Goal: Information Seeking & Learning: Learn about a topic

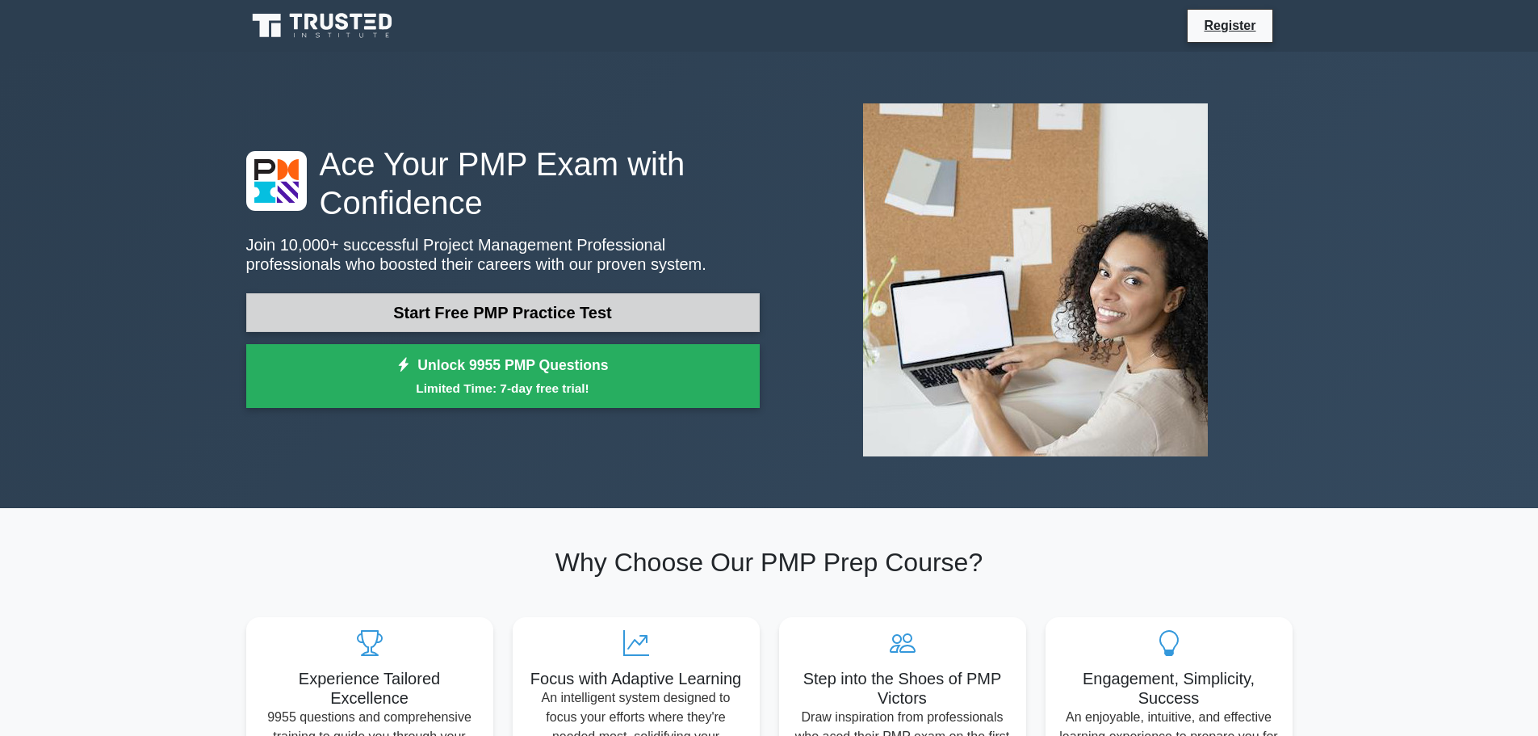
click at [534, 309] on link "Start Free PMP Practice Test" at bounding box center [503, 312] width 514 height 39
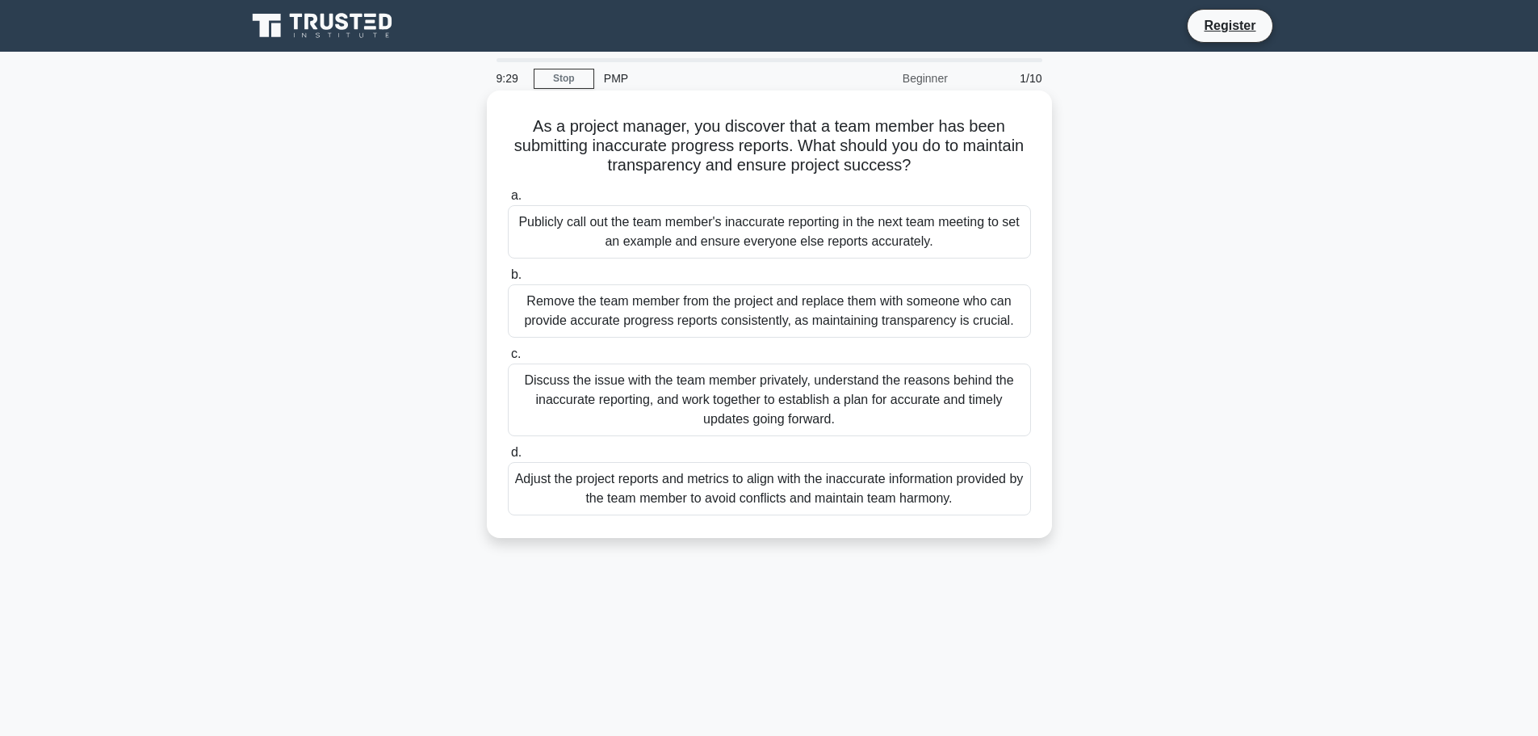
click at [936, 407] on div "Discuss the issue with the team member privately, understand the reasons behind…" at bounding box center [769, 399] width 523 height 73
click at [508, 359] on input "c. Discuss the issue with the team member privately, understand the reasons beh…" at bounding box center [508, 354] width 0 height 10
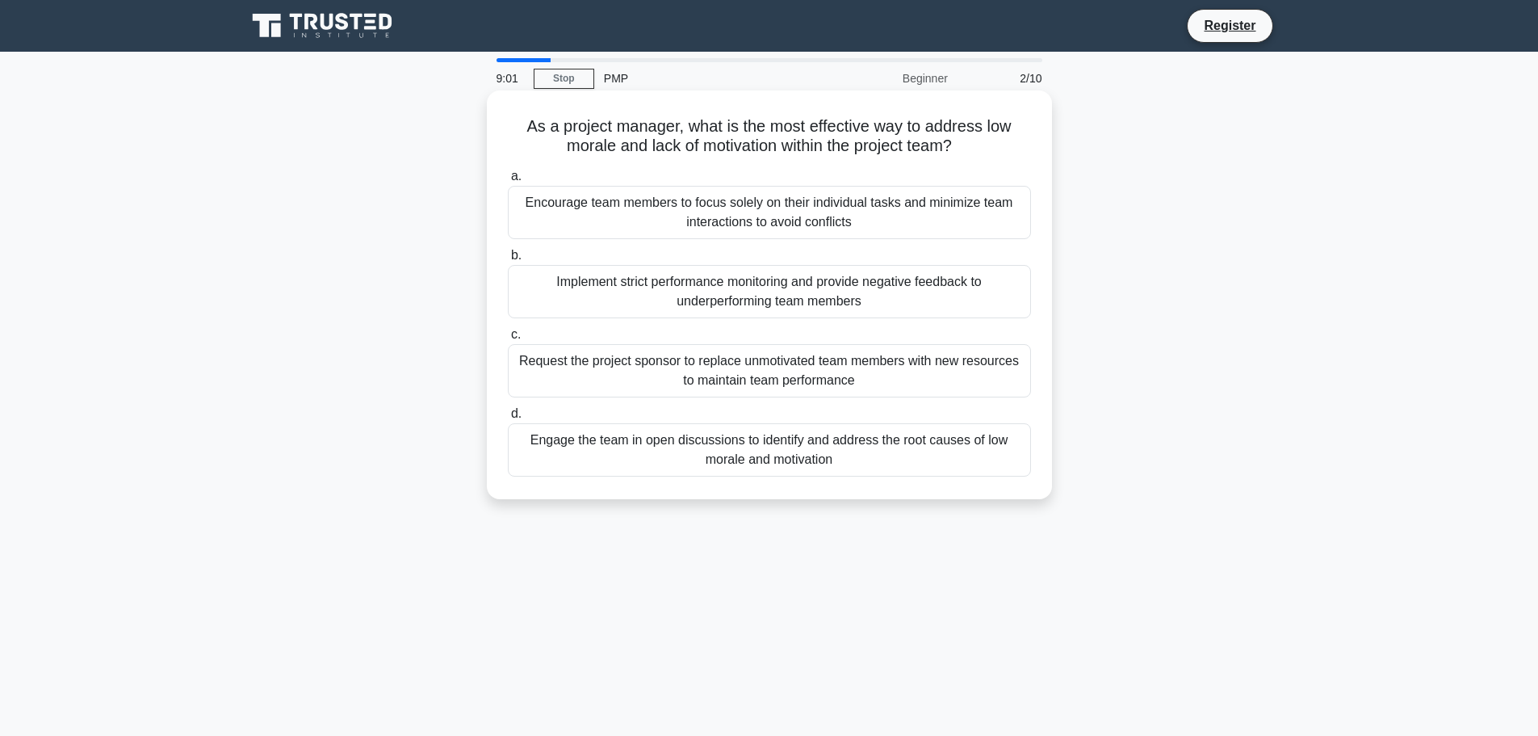
click at [913, 463] on div "Engage the team in open discussions to identify and address the root causes of …" at bounding box center [769, 449] width 523 height 53
click at [508, 419] on input "d. Engage the team in open discussions to identify and address the root causes …" at bounding box center [508, 414] width 0 height 10
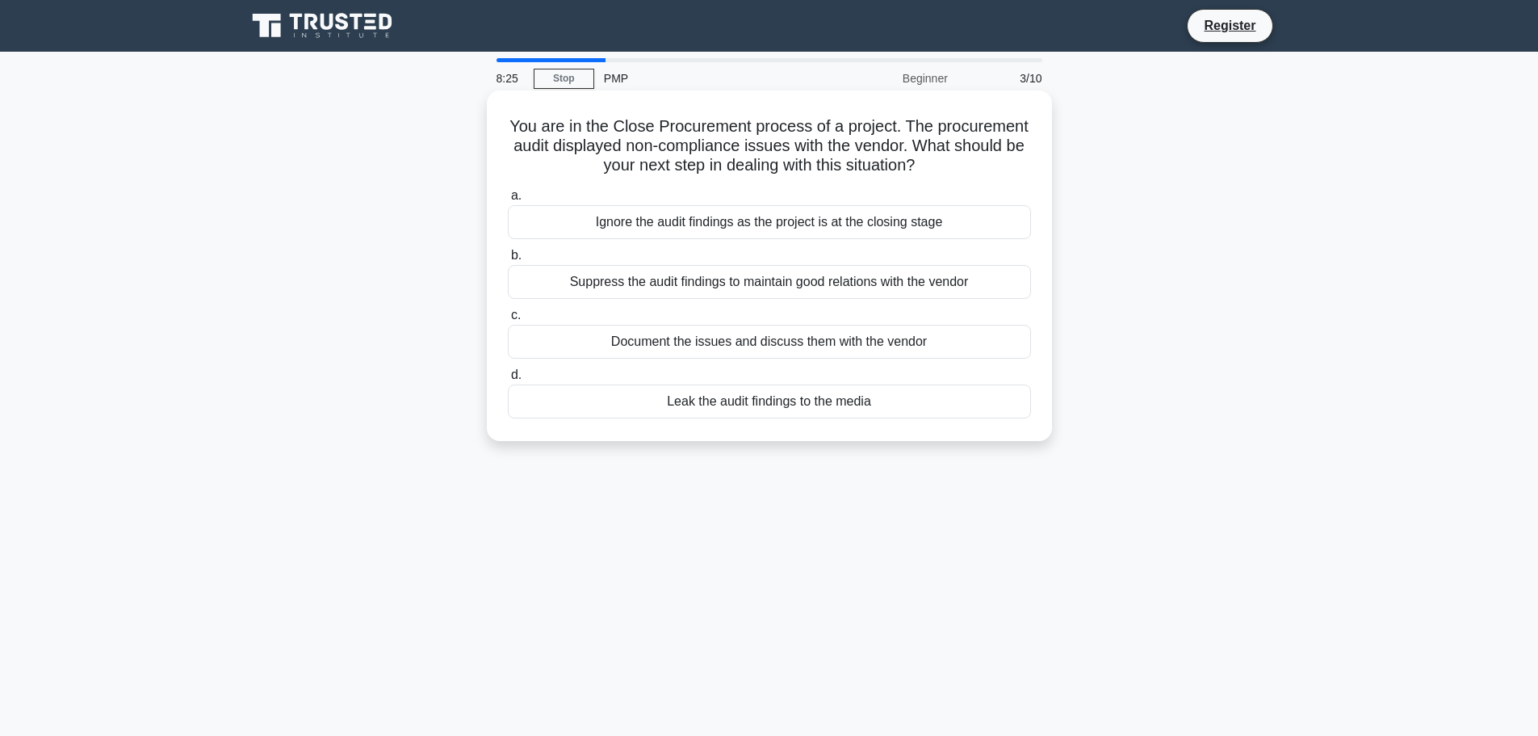
click at [925, 341] on div "Document the issues and discuss them with the vendor" at bounding box center [769, 342] width 523 height 34
click at [508, 321] on input "c. Document the issues and discuss them with the vendor" at bounding box center [508, 315] width 0 height 10
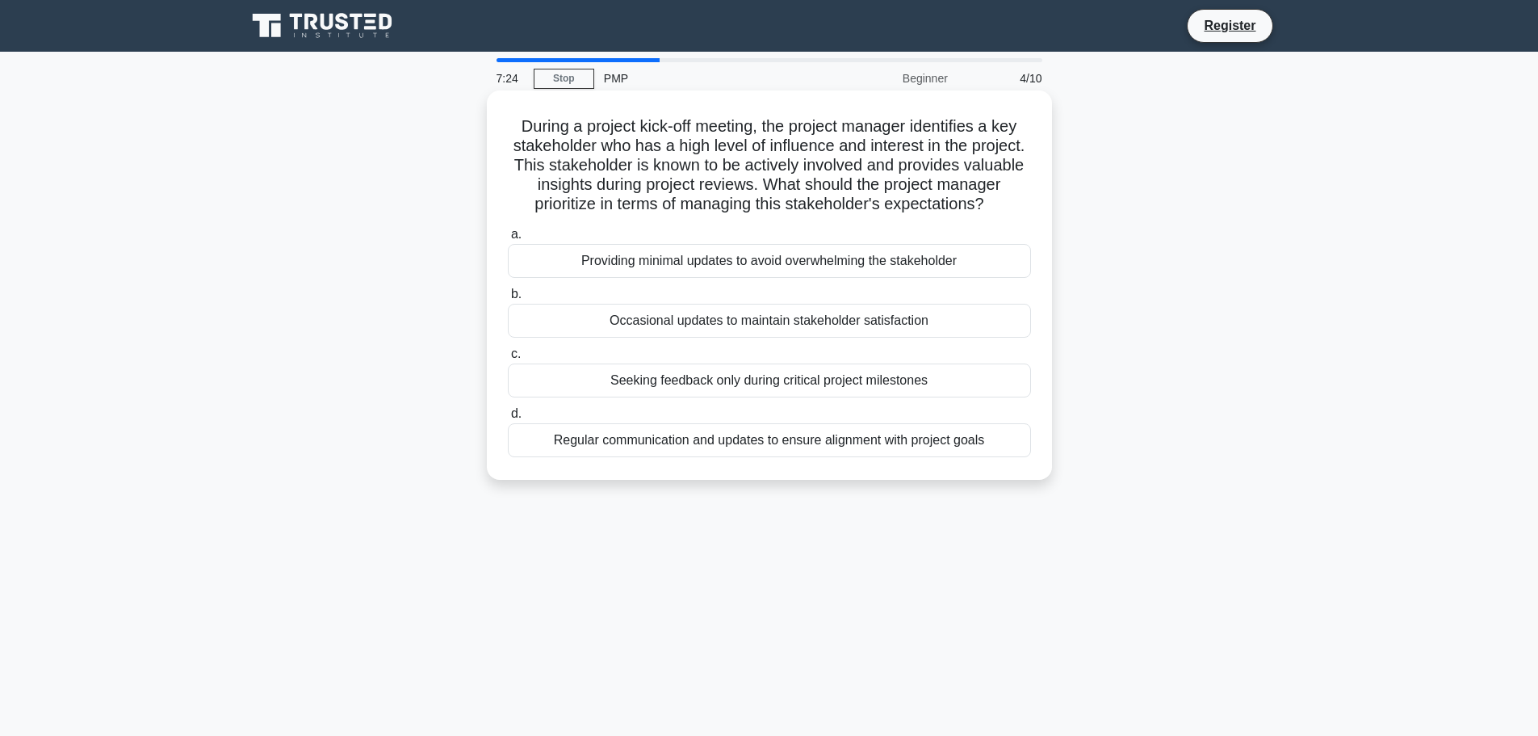
click at [677, 457] on div "Regular communication and updates to ensure alignment with project goals" at bounding box center [769, 440] width 523 height 34
click at [508, 419] on input "d. Regular communication and updates to ensure alignment with project goals" at bounding box center [508, 414] width 0 height 10
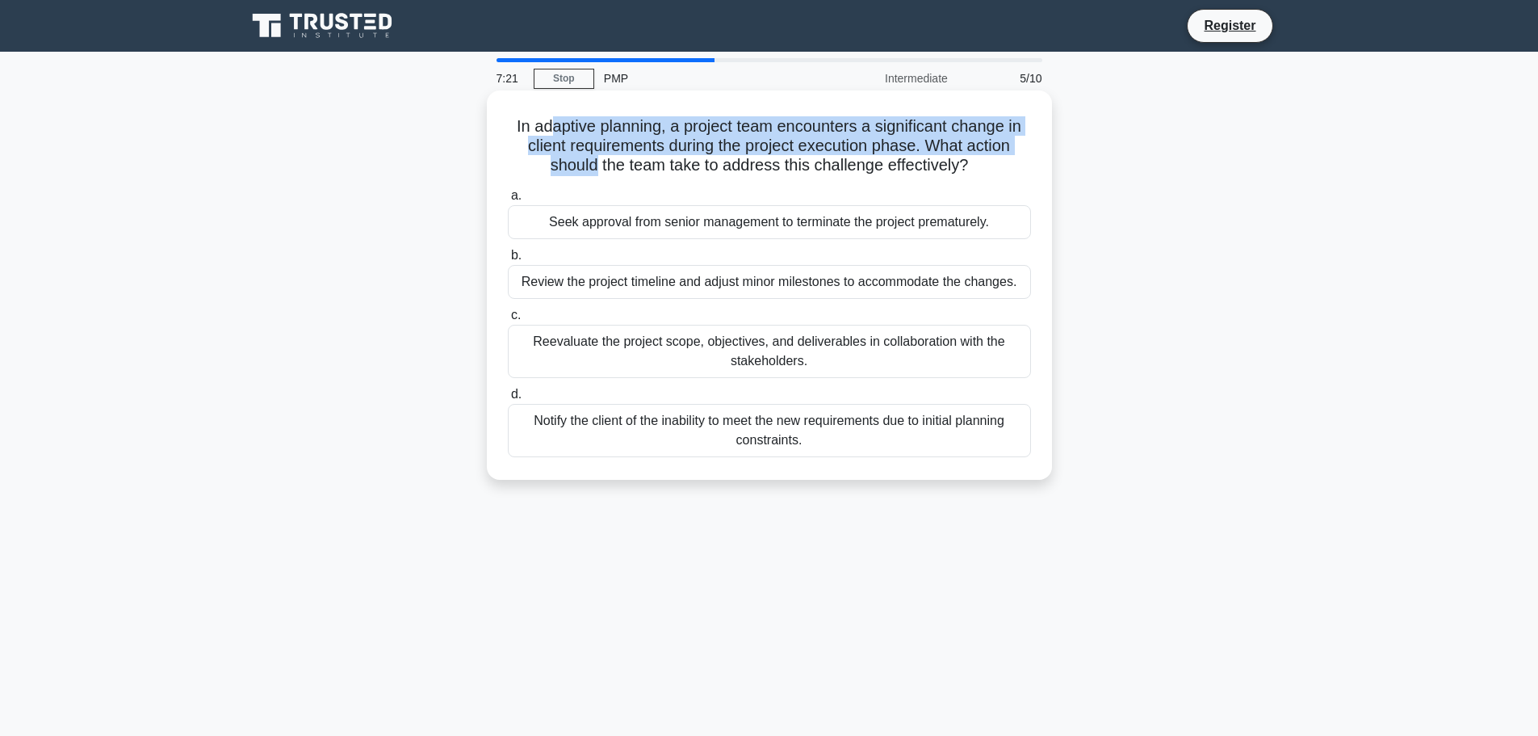
drag, startPoint x: 543, startPoint y: 126, endPoint x: 592, endPoint y: 157, distance: 57.8
click at [592, 157] on h5 "In adaptive planning, a project team encounters a significant change in client …" at bounding box center [769, 146] width 527 height 60
click at [596, 156] on h5 "In adaptive planning, a project team encounters a significant change in client …" at bounding box center [769, 146] width 527 height 60
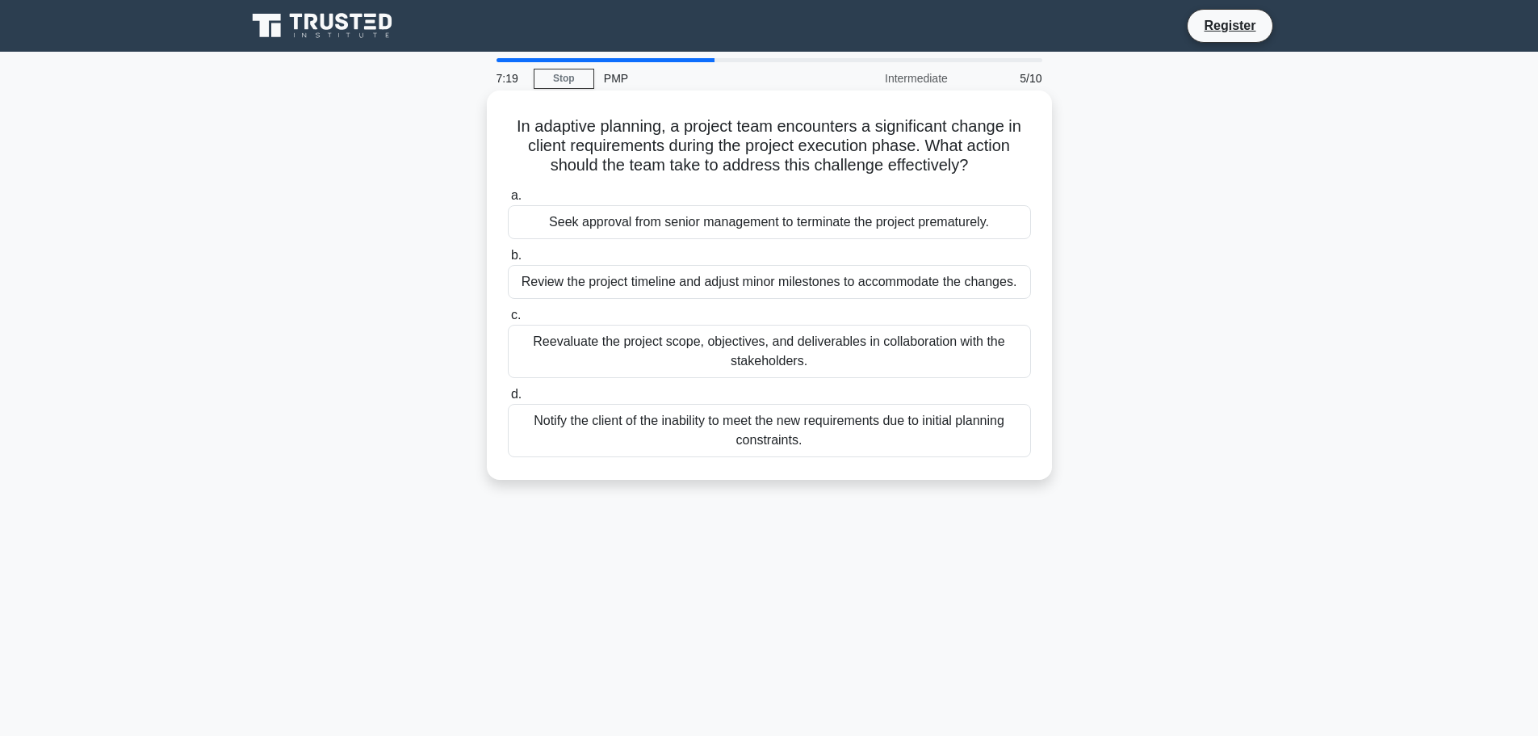
click at [845, 169] on h5 "In adaptive planning, a project team encounters a significant change in client …" at bounding box center [769, 146] width 527 height 60
click at [715, 342] on div "Reevaluate the project scope, objectives, and deliverables in collaboration wit…" at bounding box center [769, 351] width 523 height 53
click at [508, 321] on input "c. Reevaluate the project scope, objectives, and deliverables in collaboration …" at bounding box center [508, 315] width 0 height 10
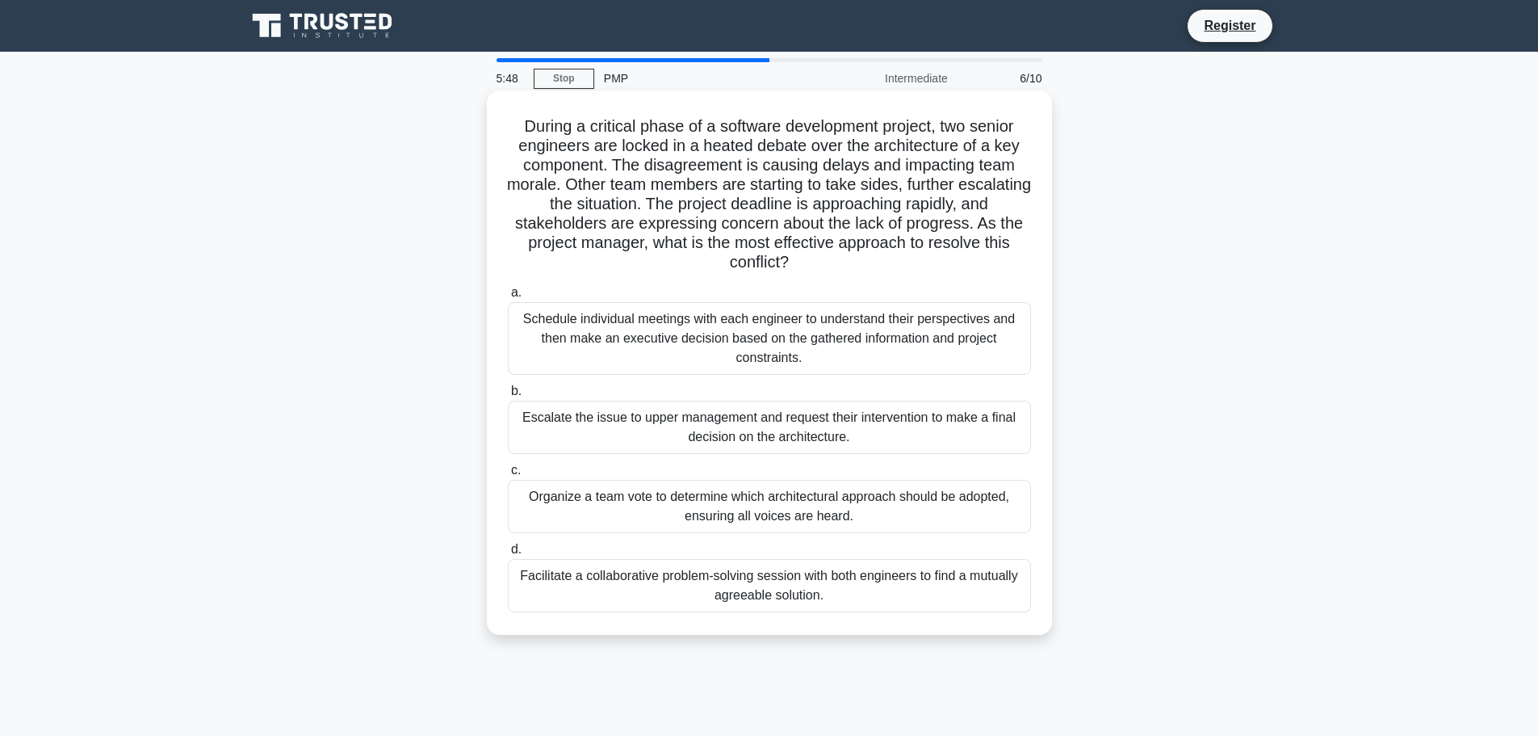
click at [802, 517] on div "Organize a team vote to determine which architectural approach should be adopte…" at bounding box center [769, 506] width 523 height 53
click at [508, 476] on input "c. Organize a team vote to determine which architectural approach should be ado…" at bounding box center [508, 470] width 0 height 10
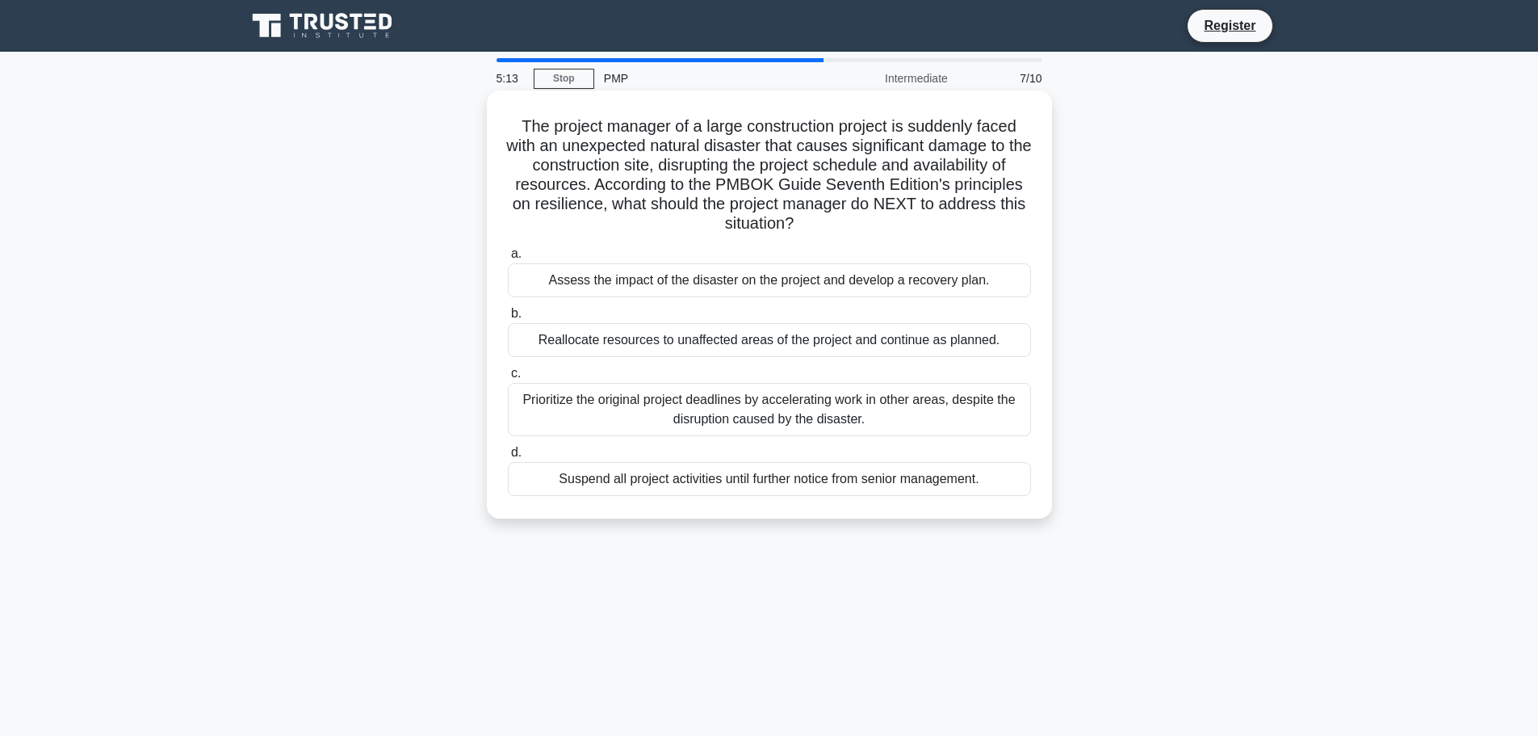
click at [837, 283] on div "Assess the impact of the disaster on the project and develop a recovery plan." at bounding box center [769, 280] width 523 height 34
click at [508, 259] on input "a. Assess the impact of the disaster on the project and develop a recovery plan." at bounding box center [508, 254] width 0 height 10
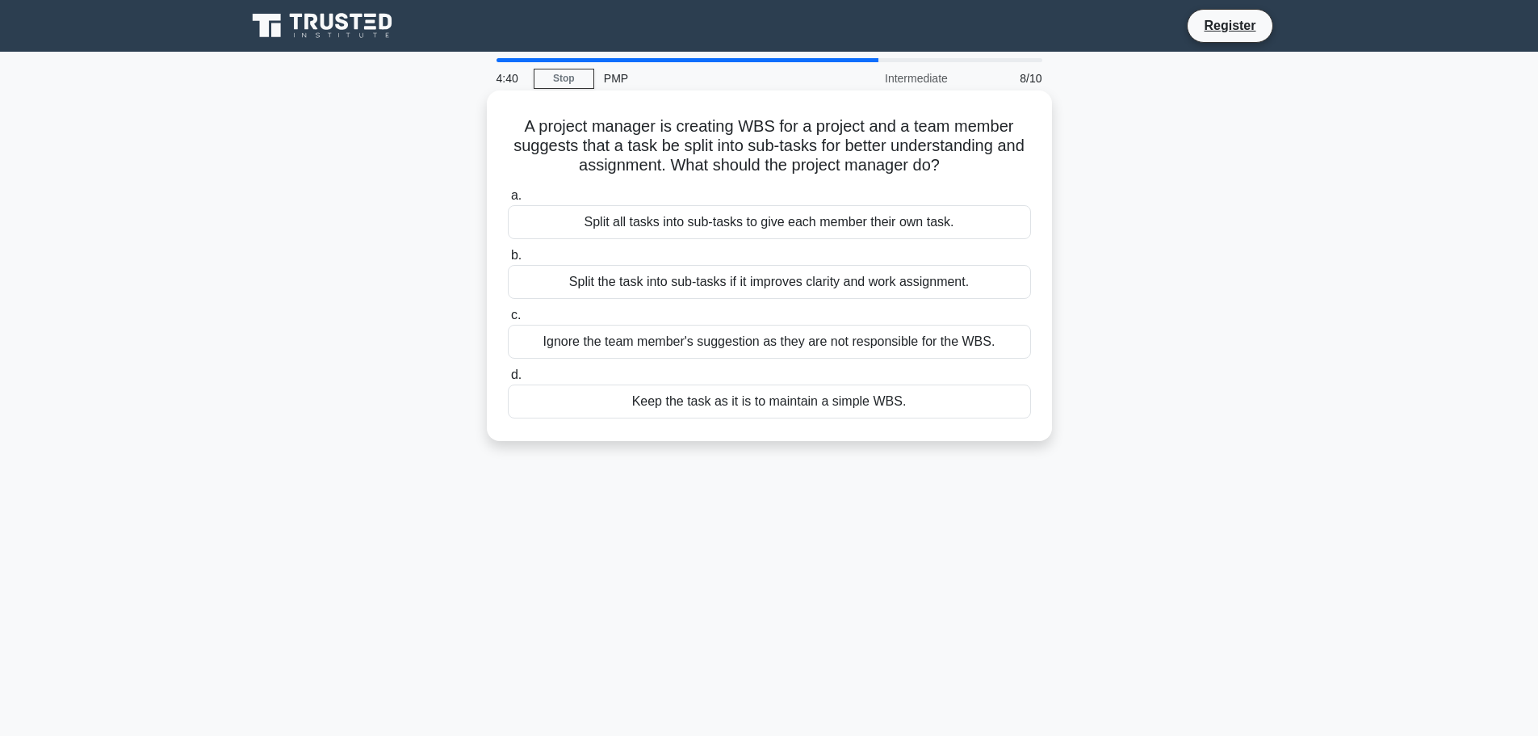
click at [627, 220] on div "Split all tasks into sub-tasks to give each member their own task." at bounding box center [769, 222] width 523 height 34
click at [508, 201] on input "a. Split all tasks into sub-tasks to give each member their own task." at bounding box center [508, 196] width 0 height 10
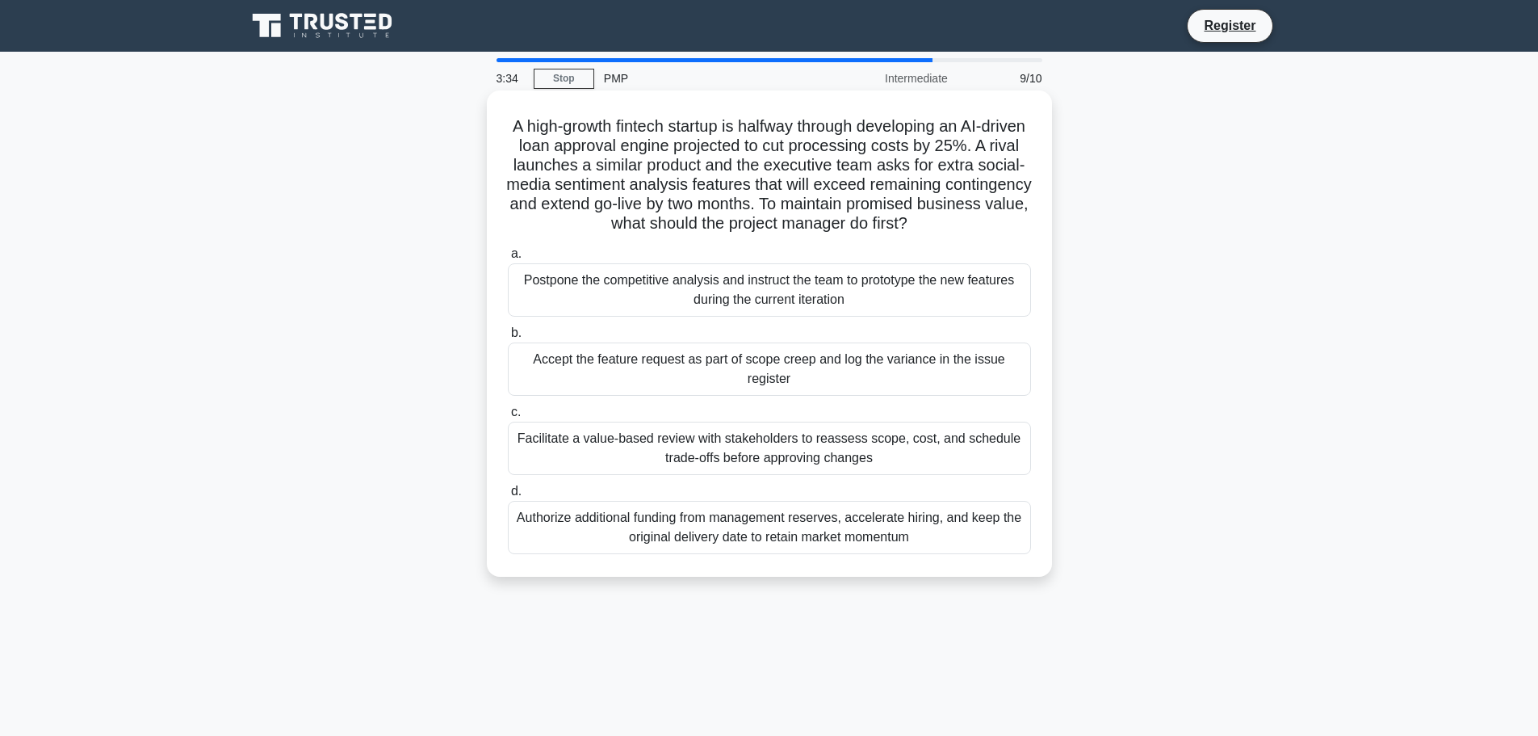
click at [650, 441] on div "Facilitate a value-based review with stakeholders to reassess scope, cost, and …" at bounding box center [769, 448] width 523 height 53
click at [508, 417] on input "c. Facilitate a value-based review with stakeholders to reassess scope, cost, a…" at bounding box center [508, 412] width 0 height 10
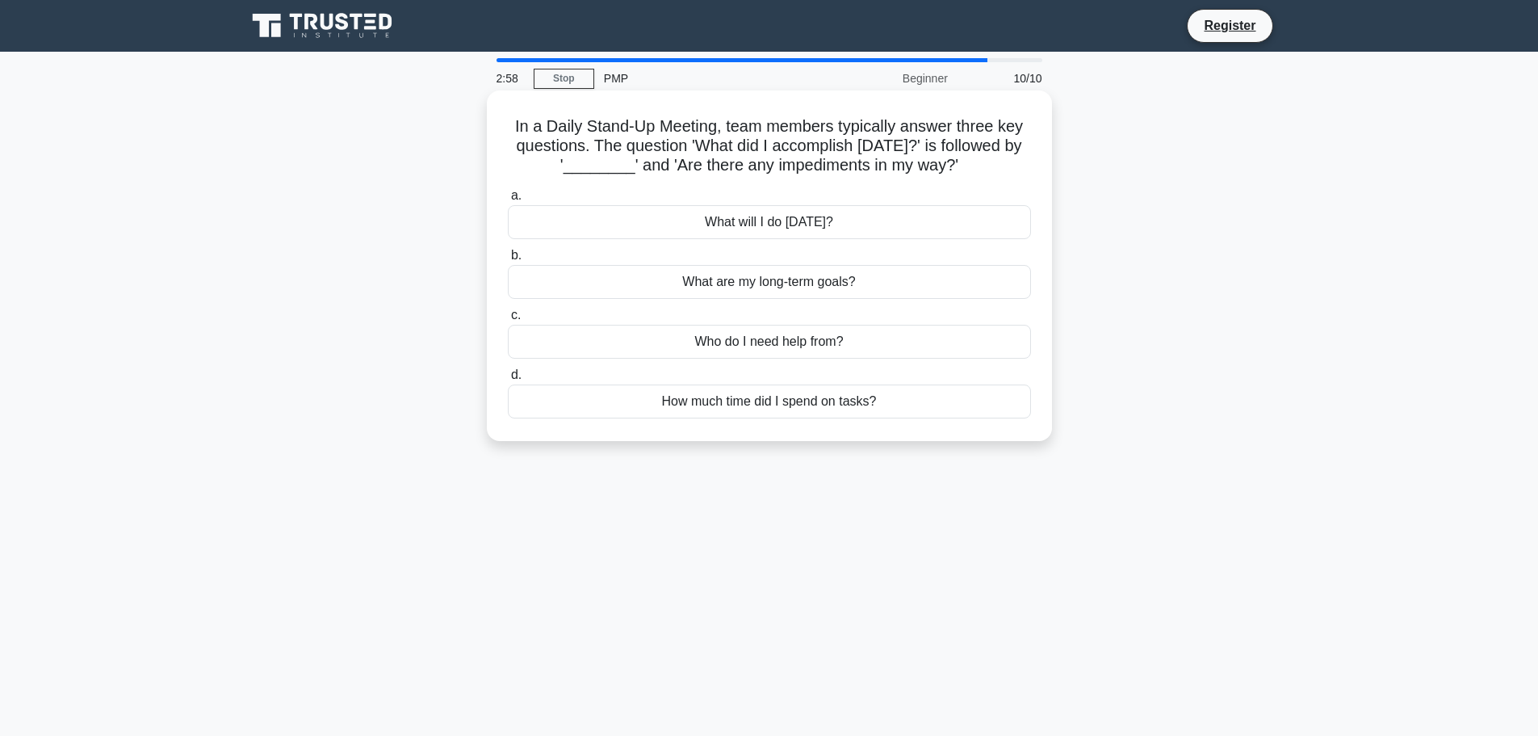
click at [627, 214] on div "What will I do today?" at bounding box center [769, 222] width 523 height 34
click at [508, 201] on input "a. What will I do today?" at bounding box center [508, 196] width 0 height 10
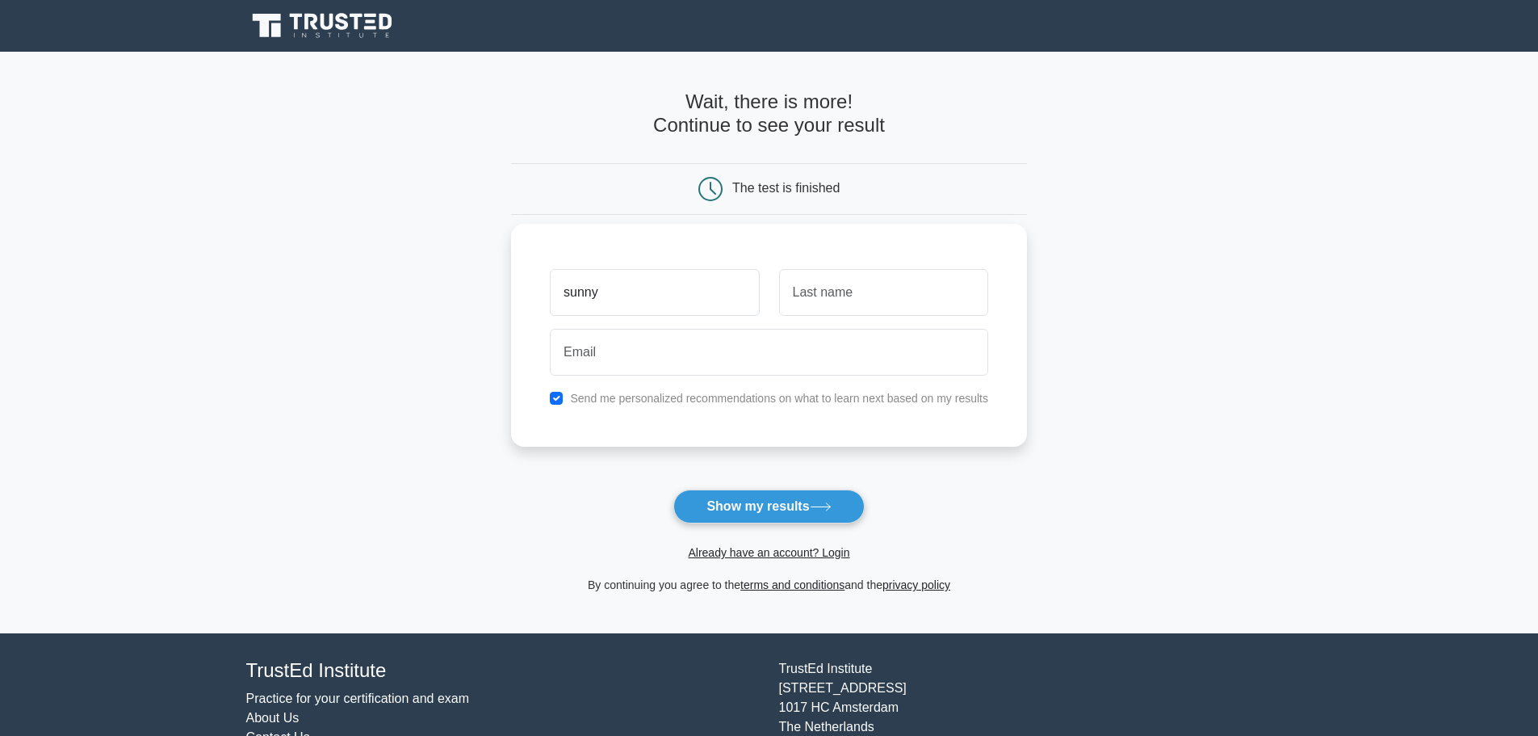
type input "sunny"
type input "[PERSON_NAME]"
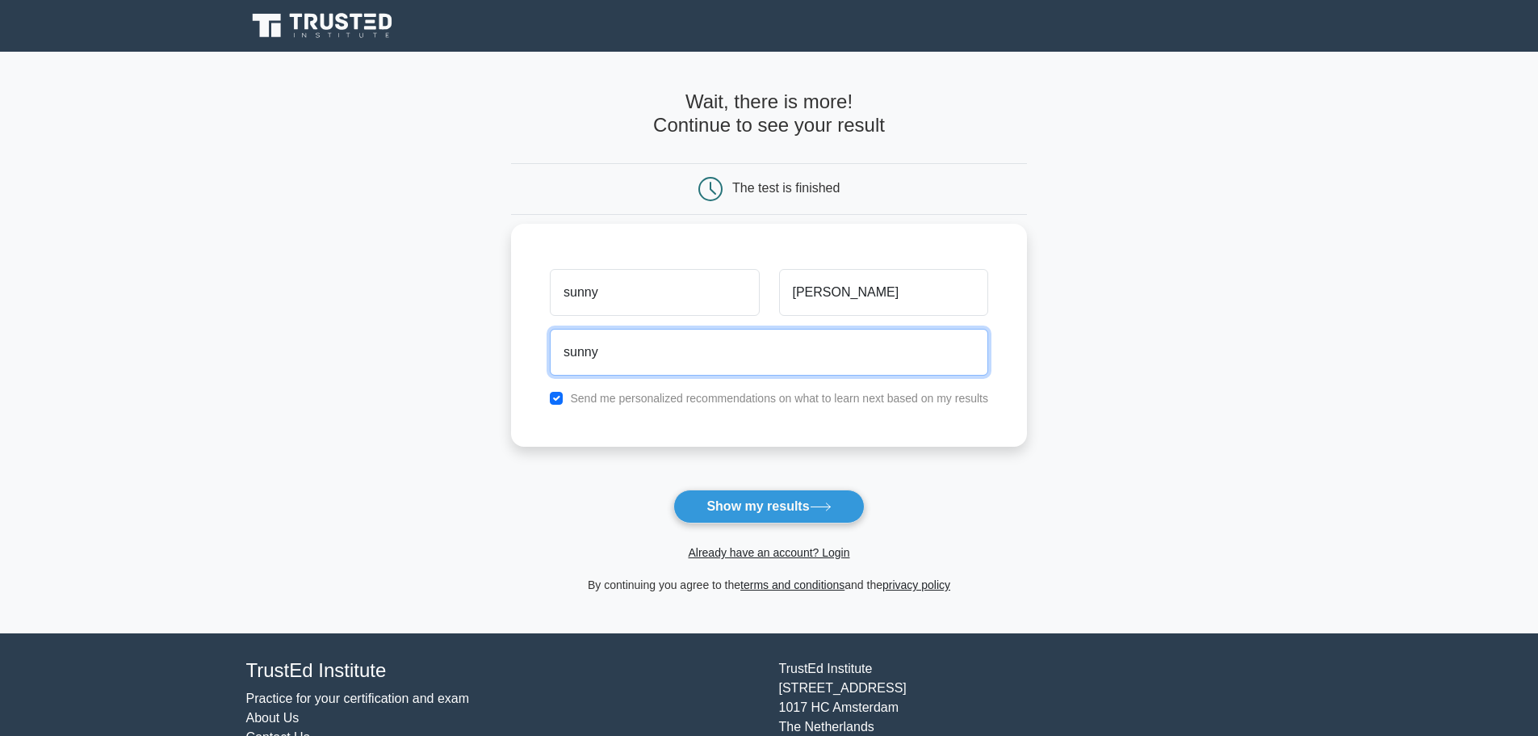
type input "[EMAIL_ADDRESS][PERSON_NAME][DOMAIN_NAME]"
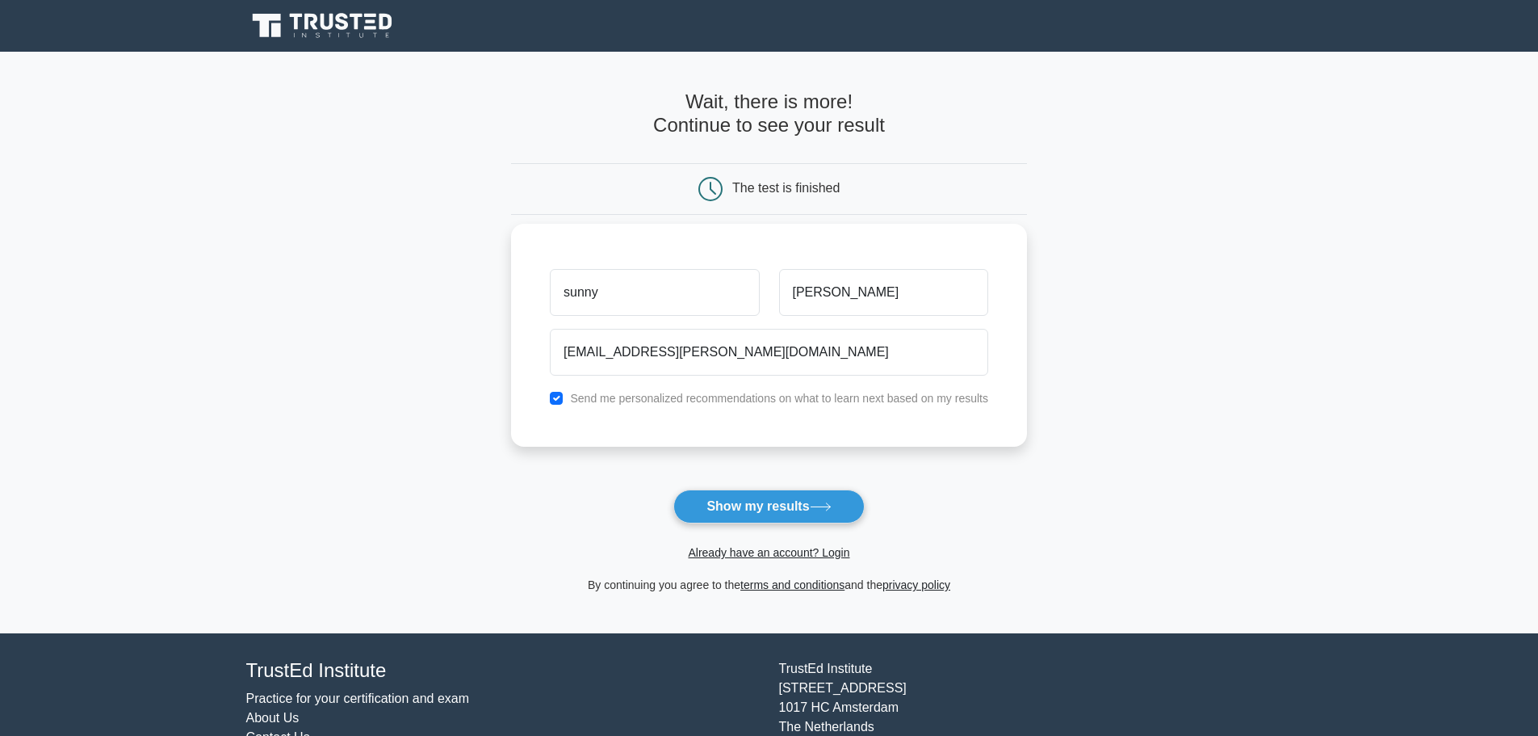
click at [673, 398] on label "Send me personalized recommendations on what to learn next based on my results" at bounding box center [779, 398] width 418 height 13
click at [560, 405] on input "checkbox" at bounding box center [556, 398] width 13 height 13
checkbox input "false"
click at [758, 523] on button "Show my results" at bounding box center [768, 506] width 191 height 34
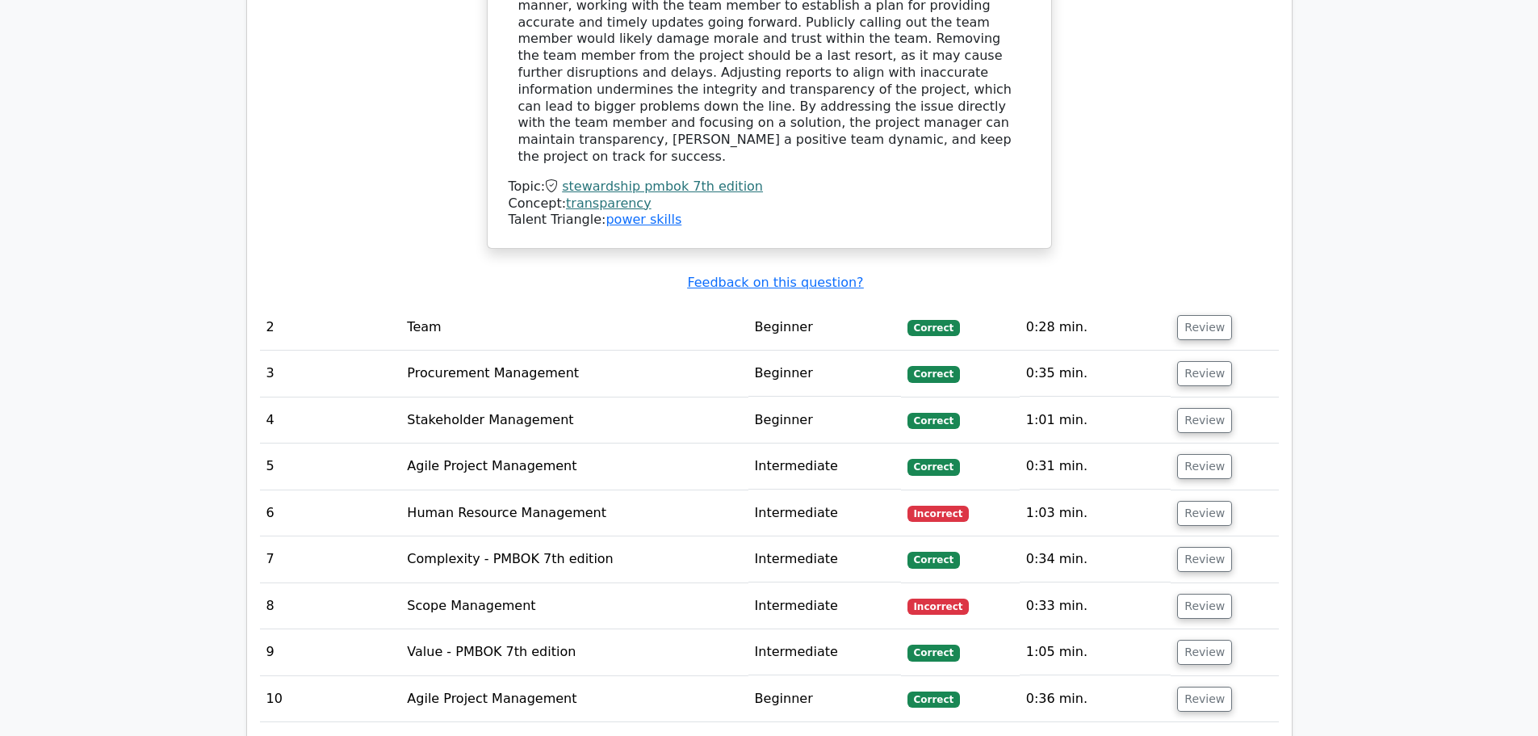
scroll to position [2100, 0]
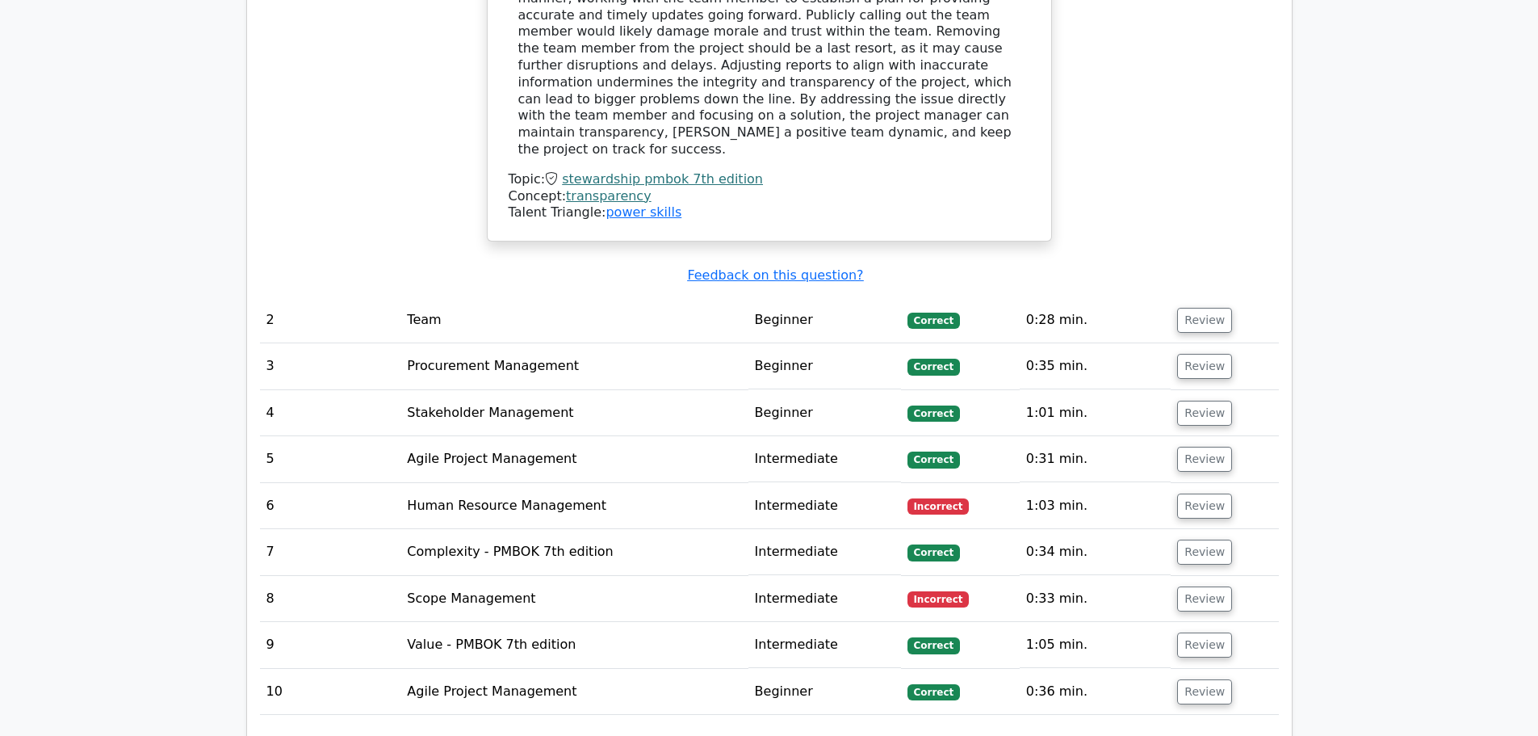
click at [975, 483] on td "Incorrect" at bounding box center [960, 506] width 119 height 46
click at [1200, 493] on button "Review" at bounding box center [1204, 505] width 55 height 25
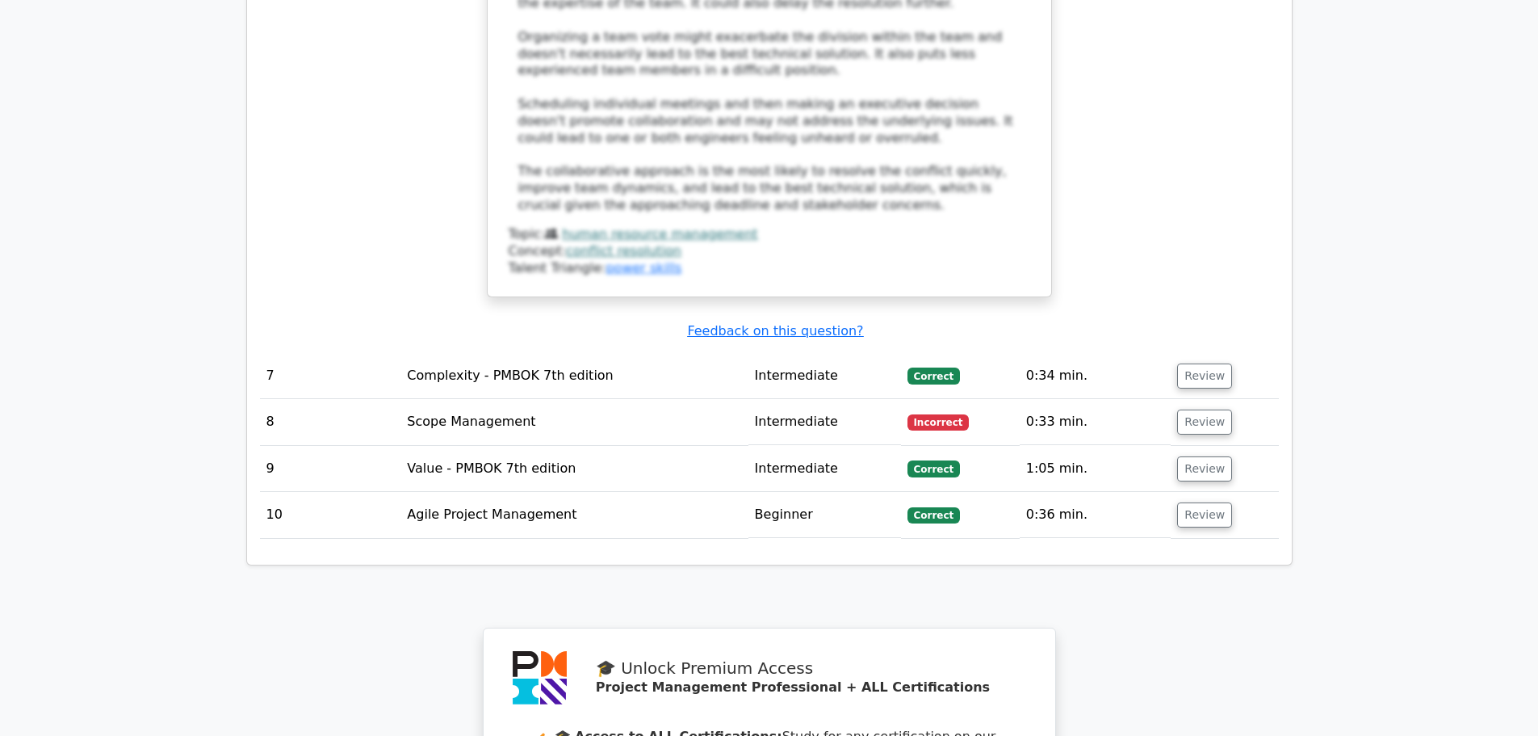
scroll to position [3472, 0]
click at [1219, 409] on button "Review" at bounding box center [1204, 421] width 55 height 25
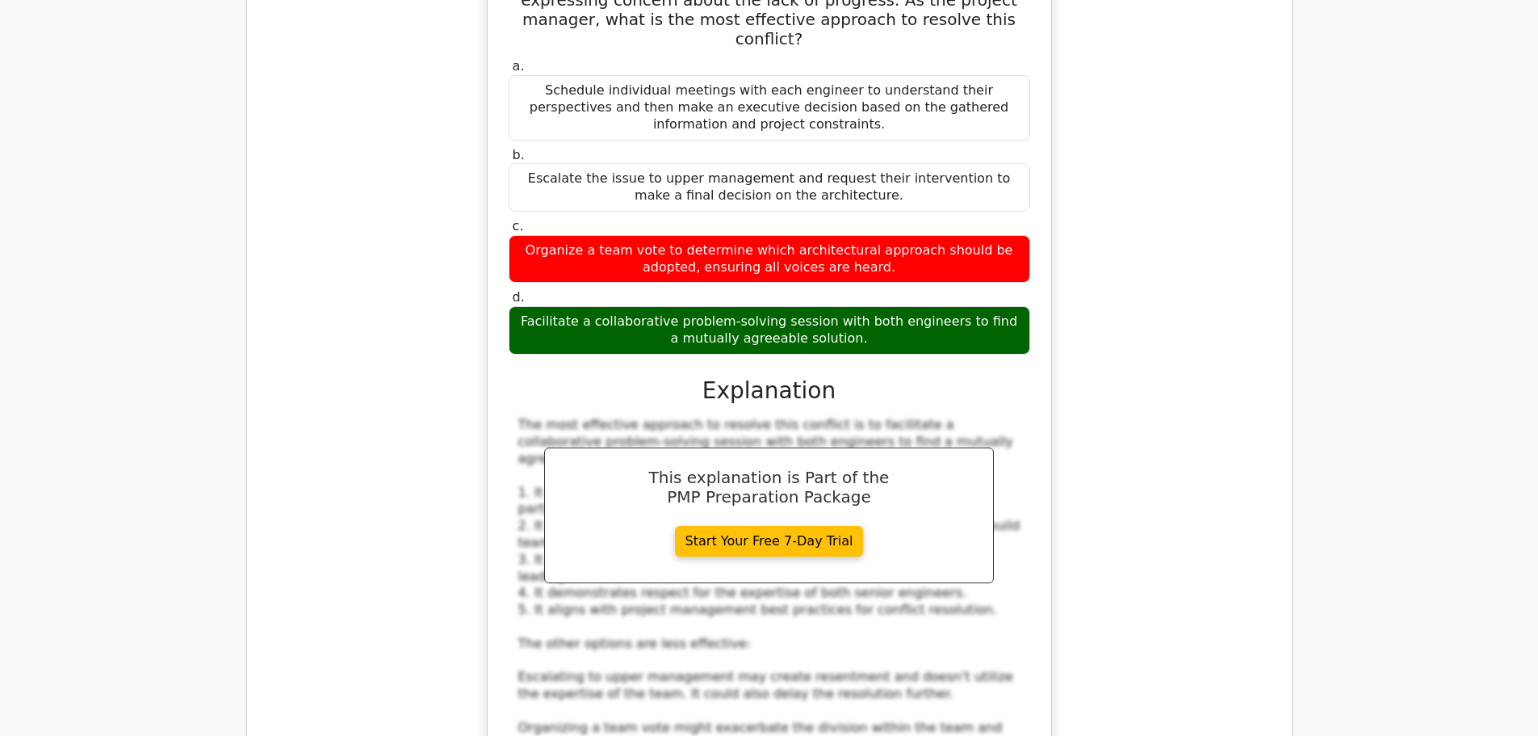
scroll to position [2584, 0]
